Goal: Find specific page/section: Find specific page/section

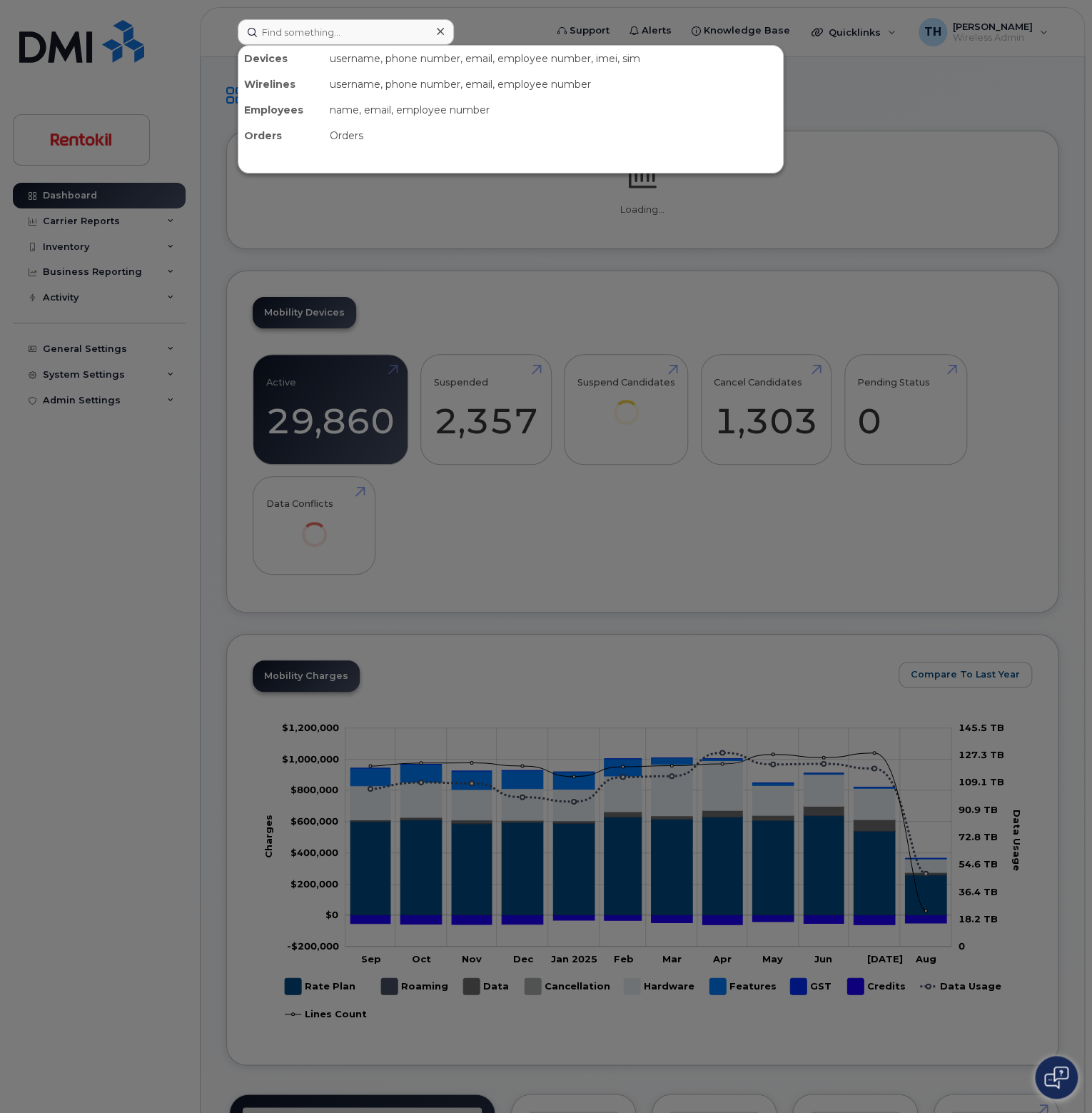
click at [300, 36] on input at bounding box center [346, 32] width 216 height 26
click at [381, 41] on input "3162546460" at bounding box center [346, 32] width 216 height 26
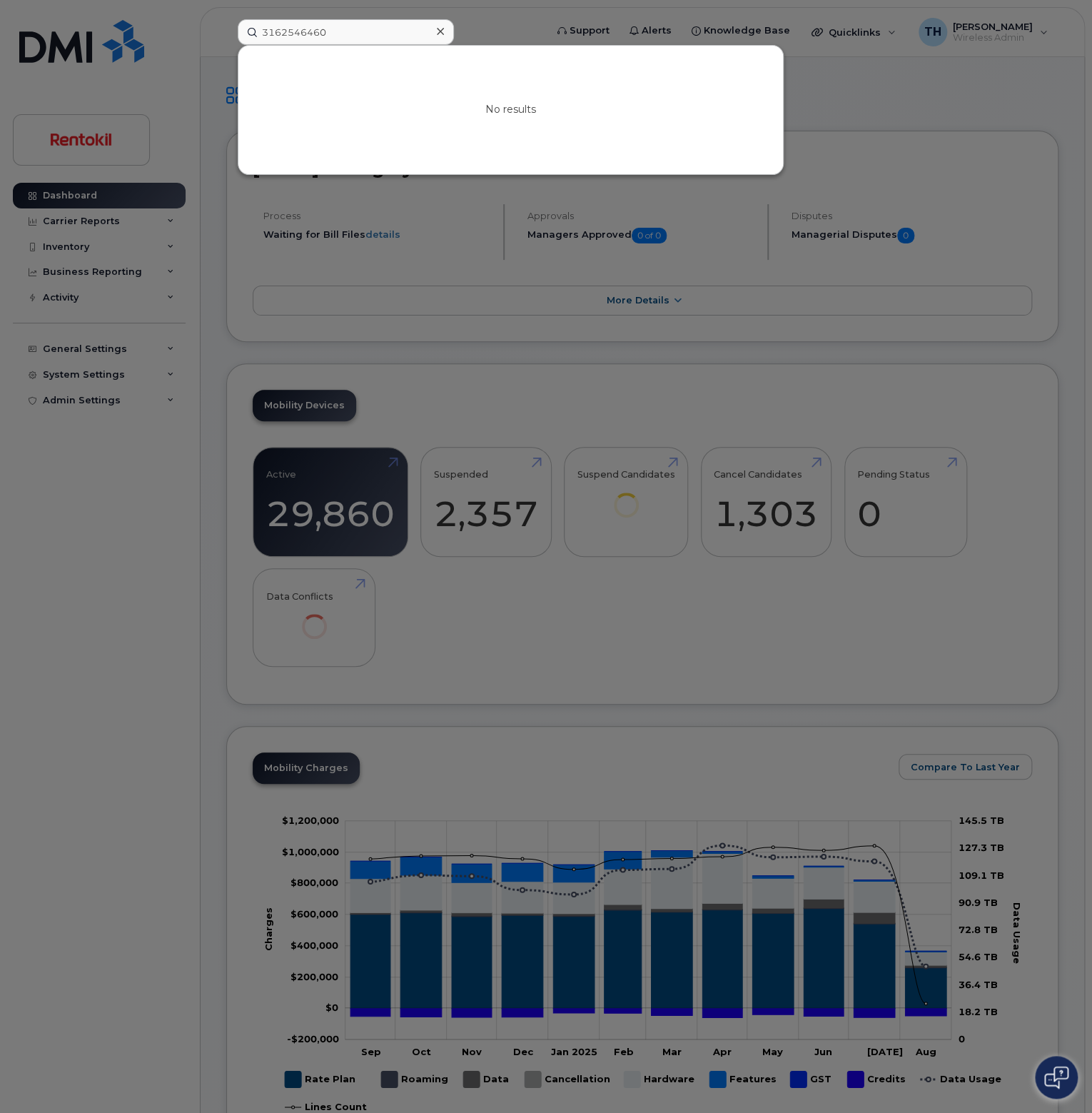
click at [373, 37] on input "3162546460" at bounding box center [346, 32] width 216 height 26
click at [366, 39] on input "3162546460" at bounding box center [346, 32] width 216 height 26
paste input "INTERNET AIR"
click at [379, 36] on input "INTERNET AIR" at bounding box center [346, 32] width 216 height 26
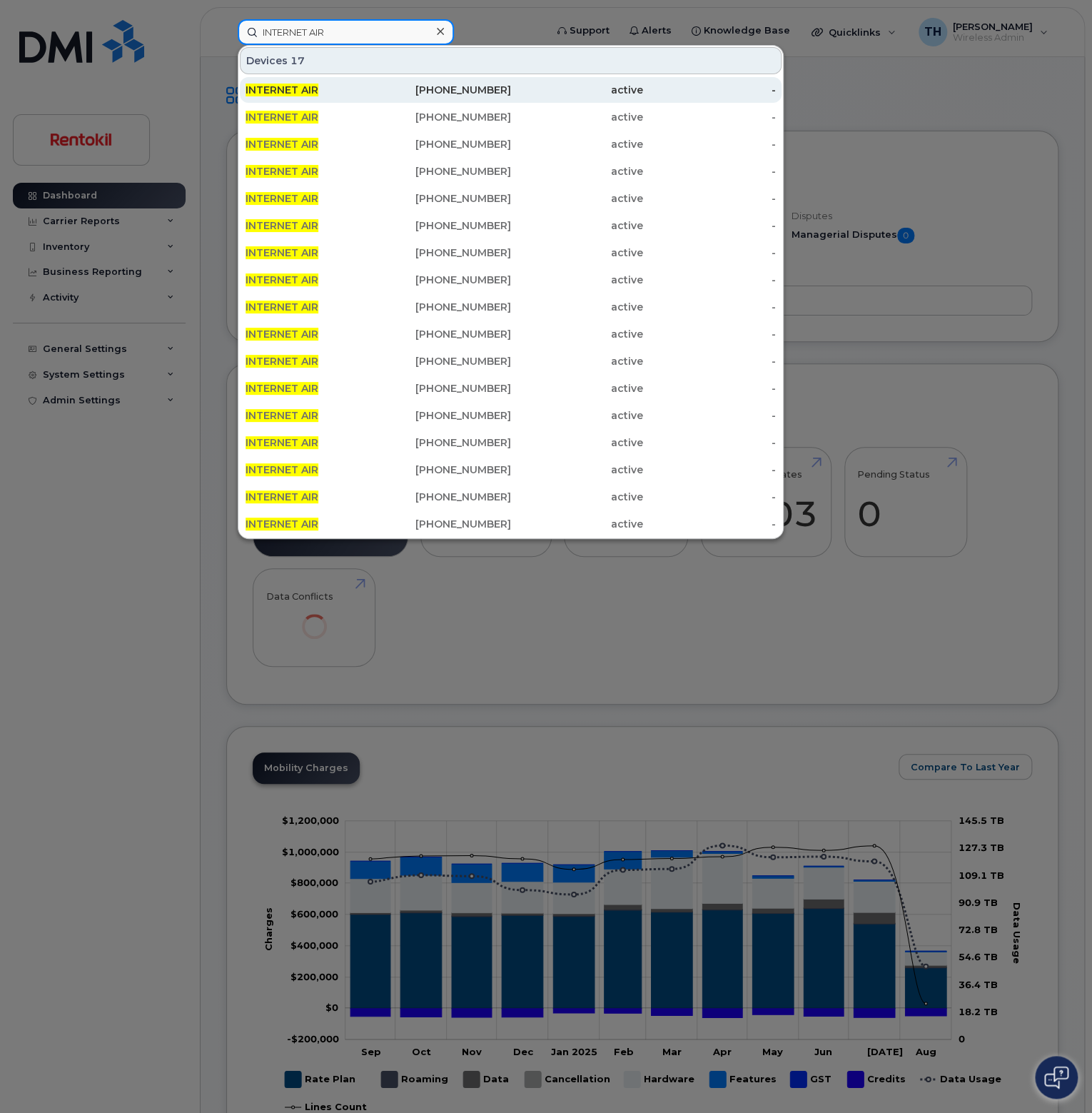
type input "INTERNET AIR"
click at [357, 93] on div "INTERNET AIR" at bounding box center [311, 90] width 133 height 14
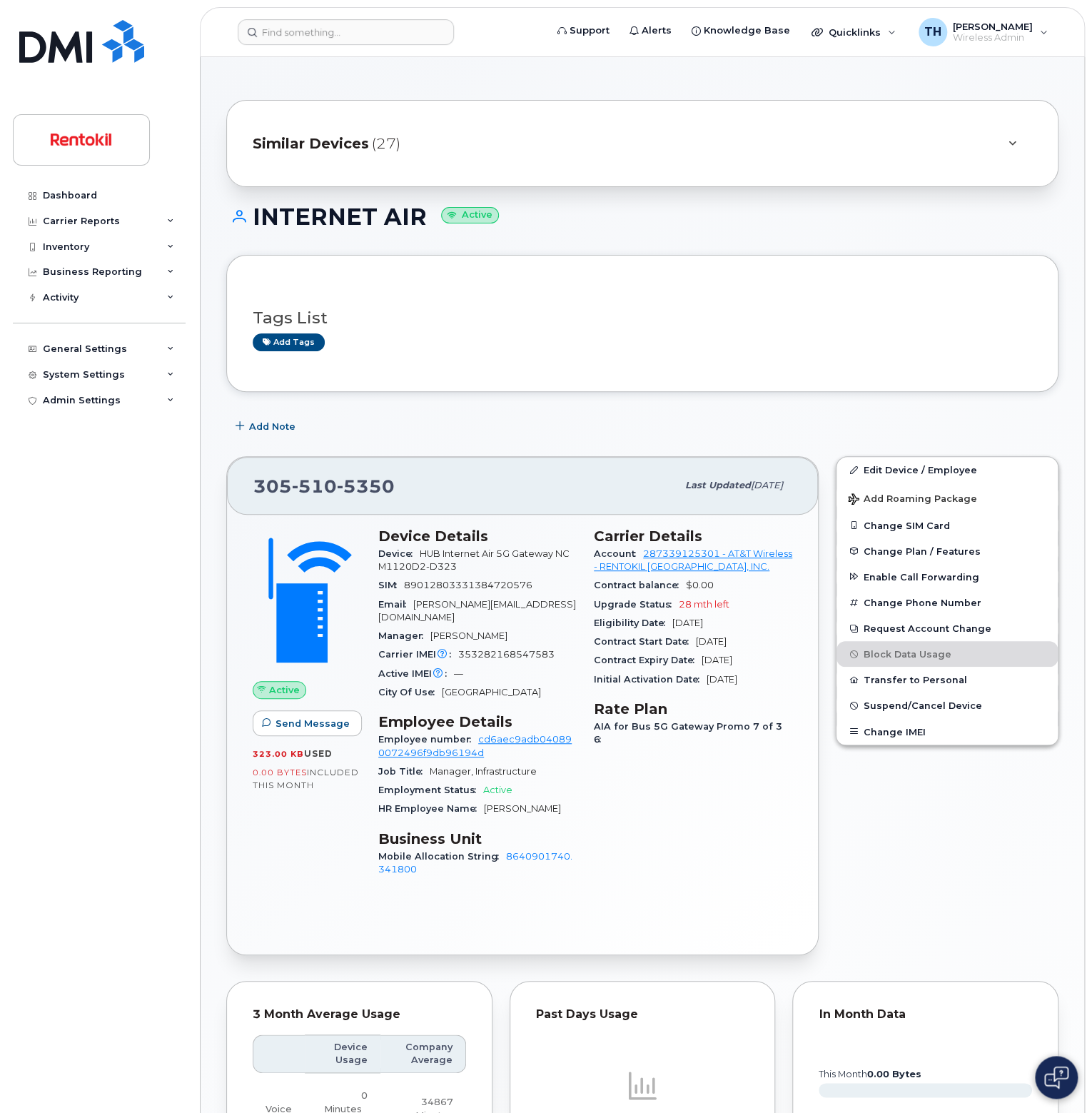
click at [461, 687] on span "Miami" at bounding box center [492, 692] width 99 height 10
click at [86, 53] on img at bounding box center [81, 41] width 125 height 43
click at [656, 560] on link "287339125301 - AT&T Wireless - RENTOKIL NORTH AMERICA, INC." at bounding box center [693, 560] width 199 height 24
